Goal: Navigation & Orientation: Find specific page/section

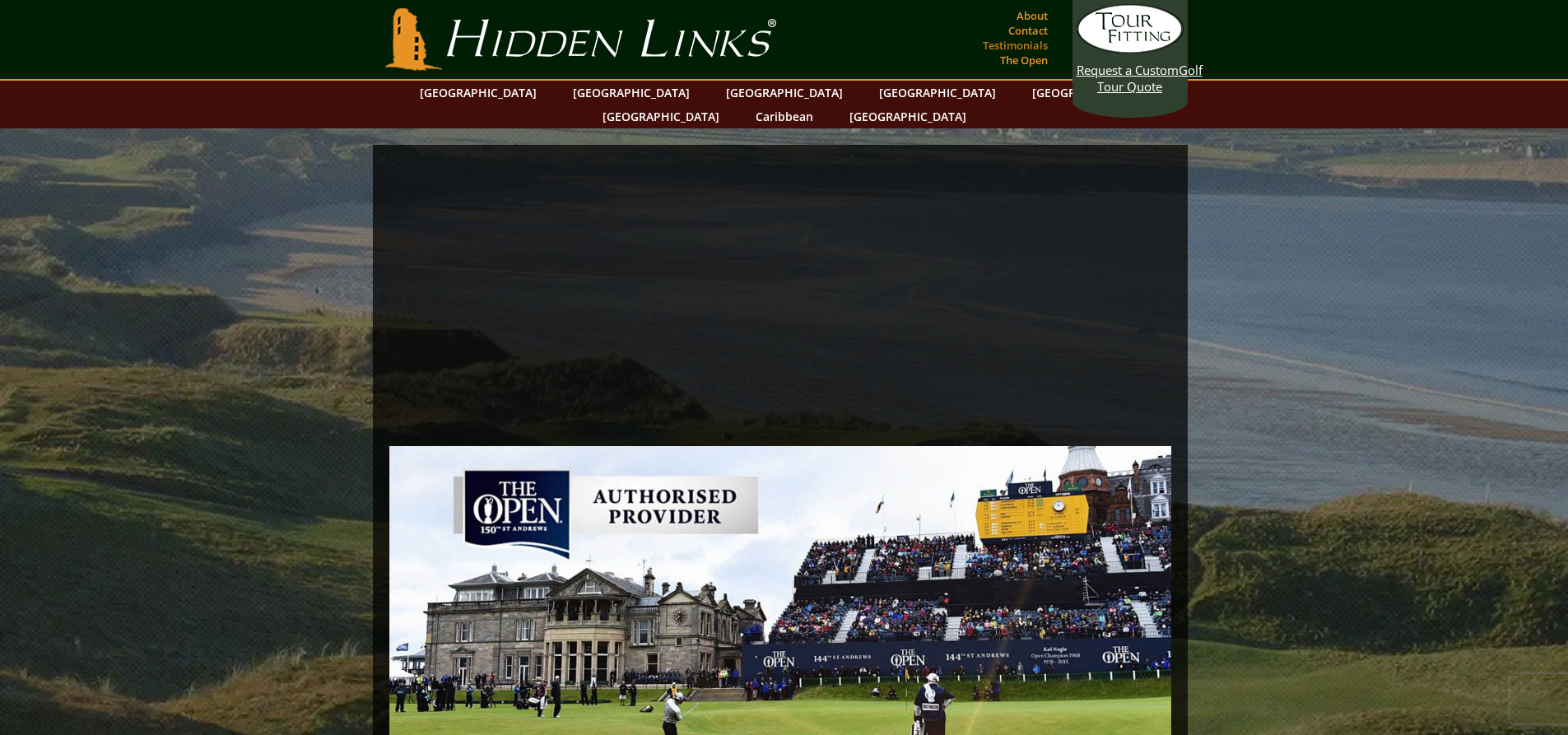
click at [1016, 43] on link "Testimonials" at bounding box center [1015, 46] width 73 height 23
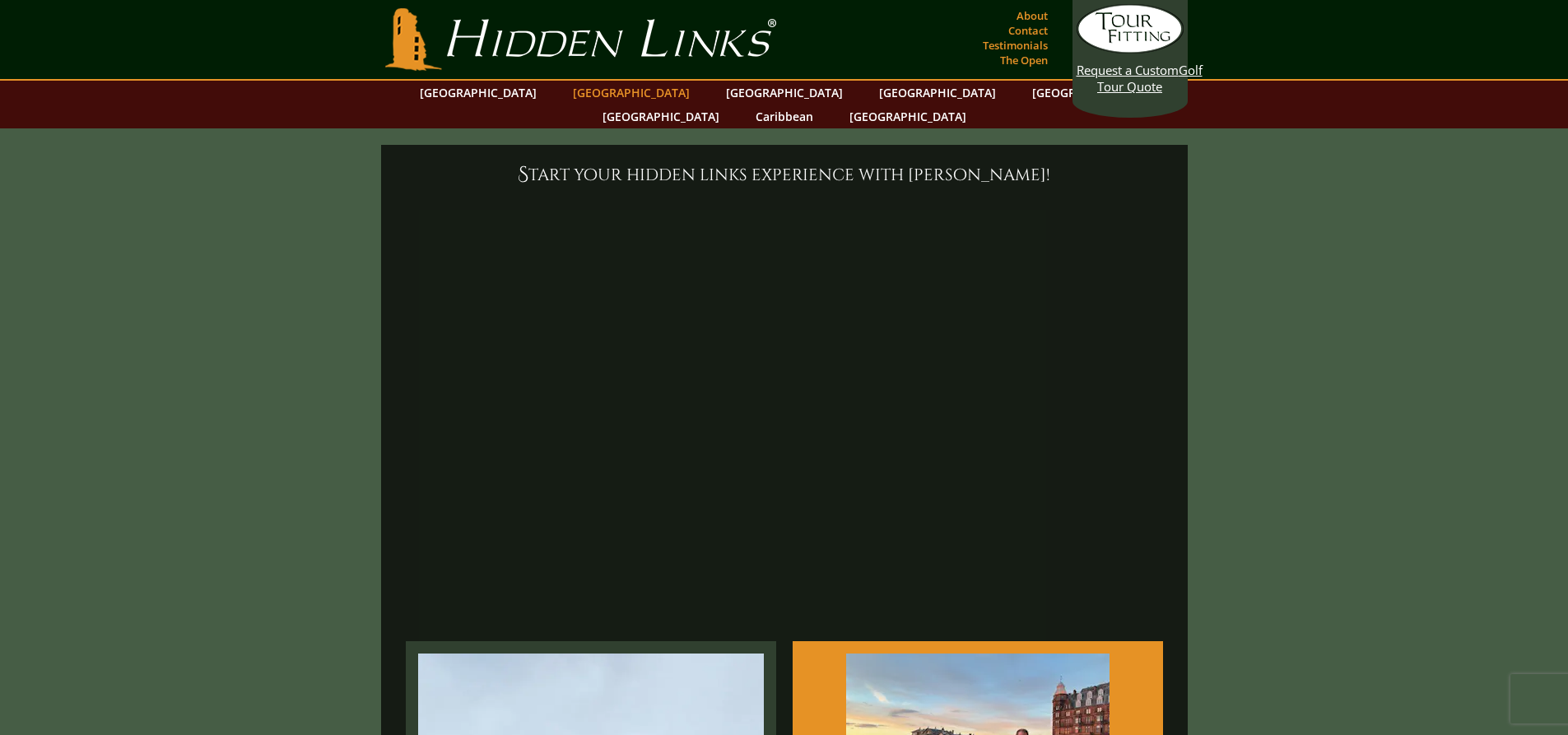
click at [603, 94] on link "[GEOGRAPHIC_DATA]" at bounding box center [631, 92] width 133 height 24
